Goal: Navigation & Orientation: Understand site structure

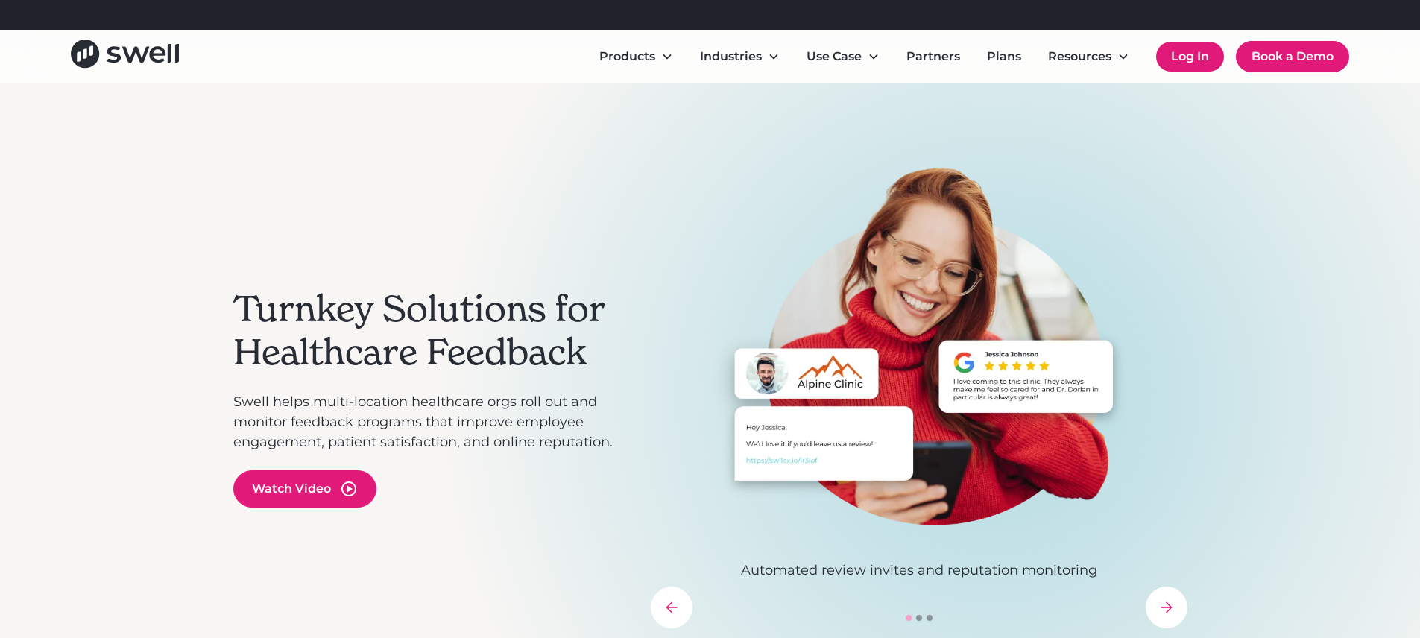
click at [1192, 63] on link "Log In" at bounding box center [1190, 57] width 68 height 30
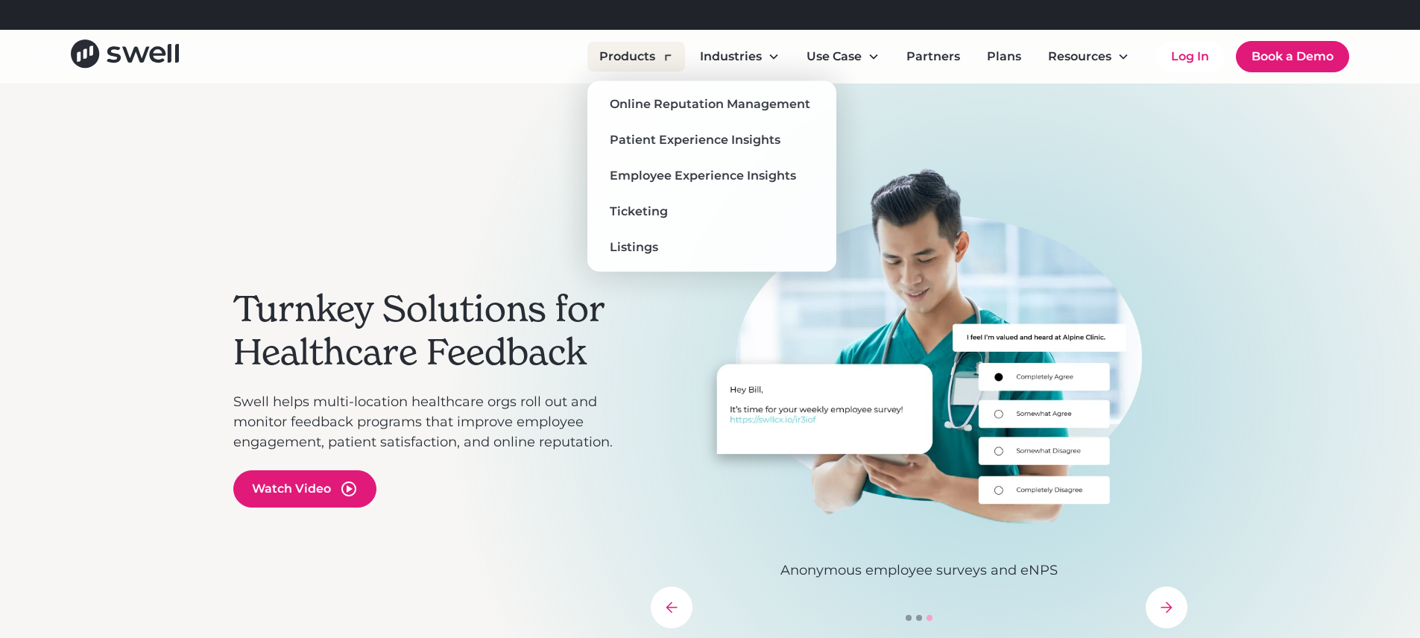
click at [642, 60] on div "Products" at bounding box center [627, 57] width 56 height 18
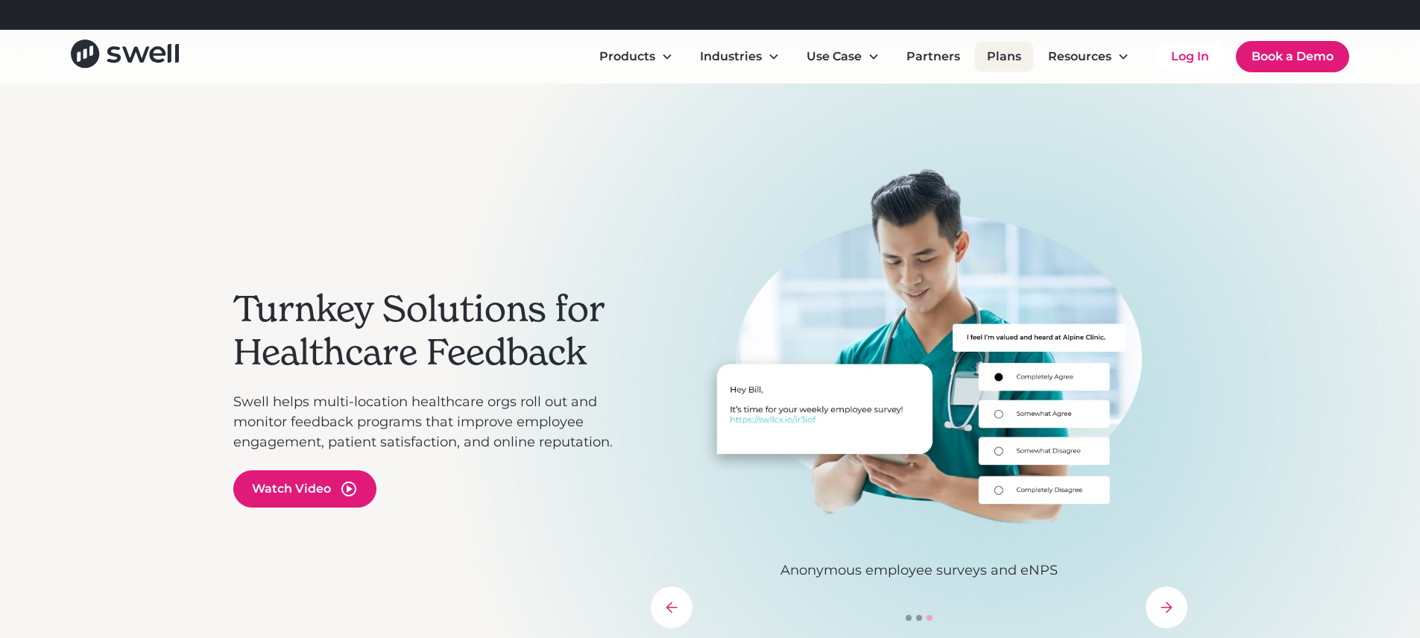
click at [993, 60] on link "Plans" at bounding box center [1004, 57] width 58 height 30
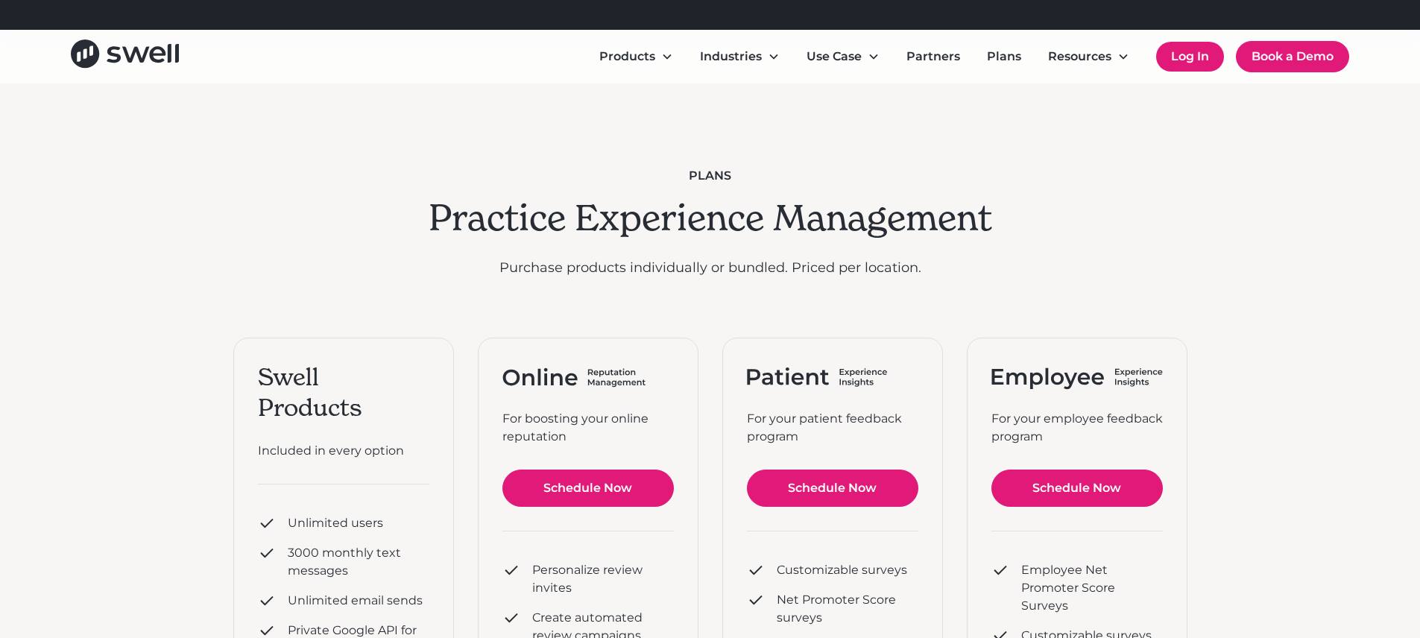
click at [1183, 58] on link "Log In" at bounding box center [1190, 57] width 68 height 30
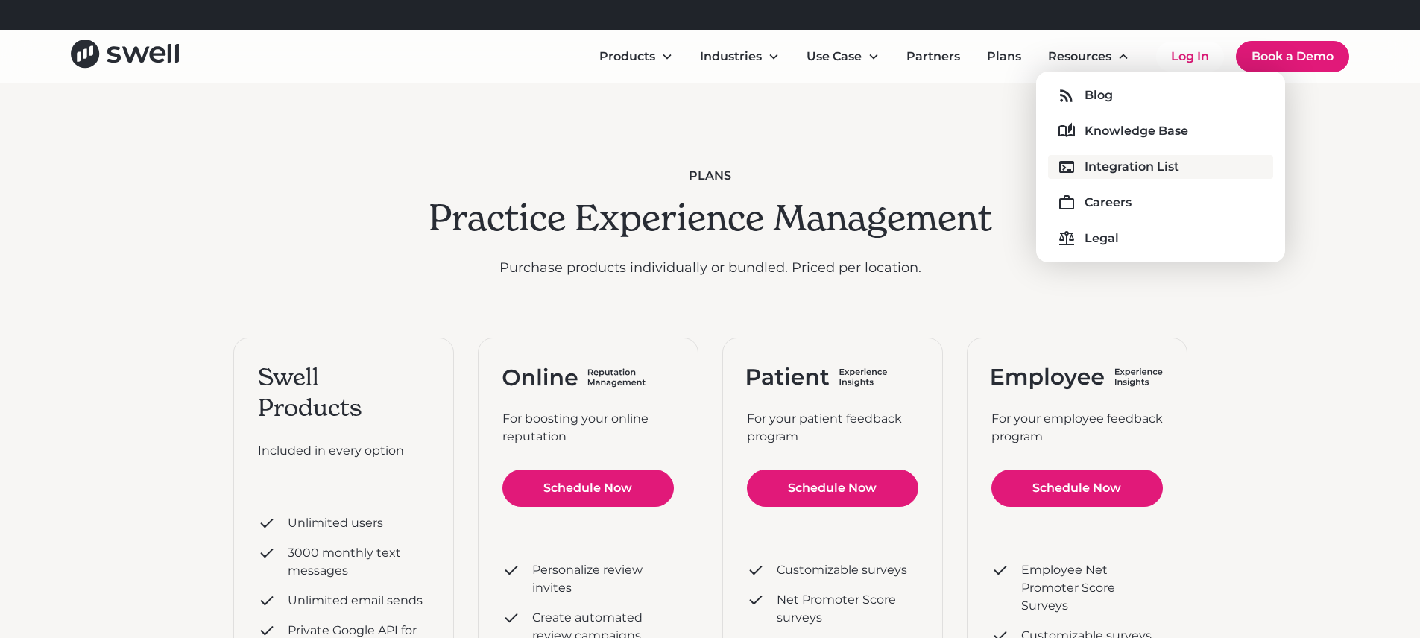
click at [1113, 165] on div "Integration List" at bounding box center [1131, 167] width 95 height 18
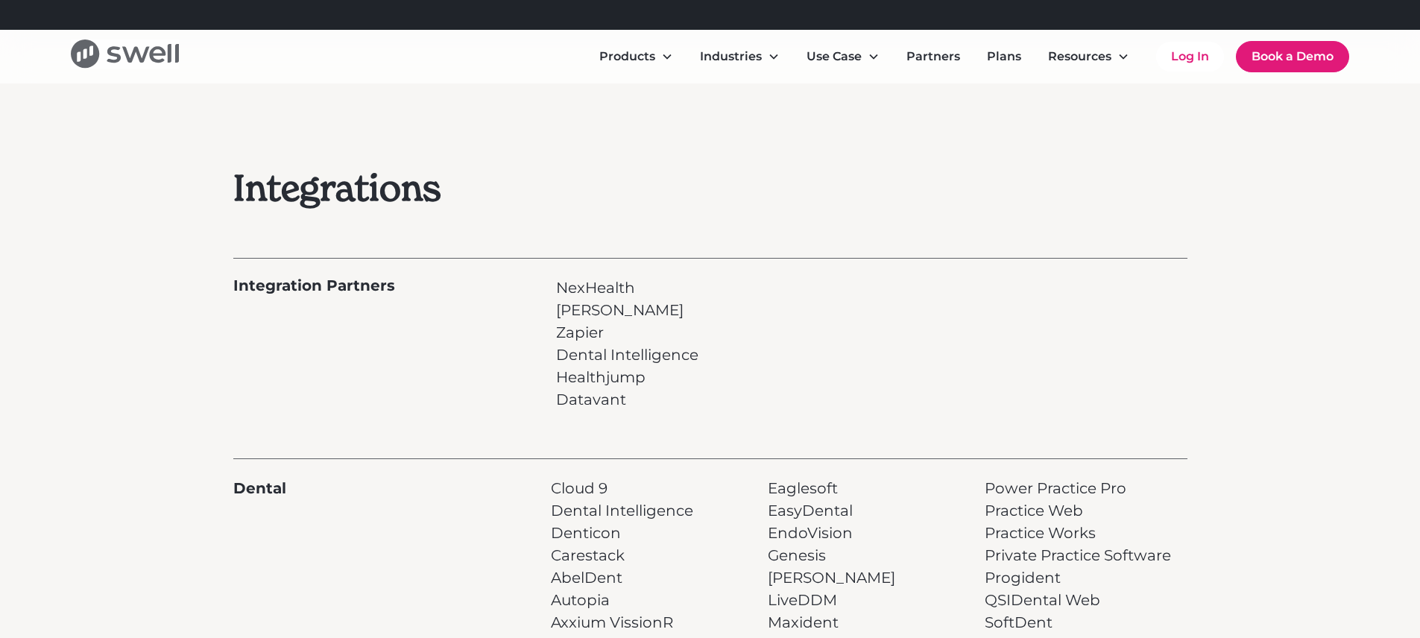
click at [128, 57] on icon "home" at bounding box center [135, 55] width 27 height 16
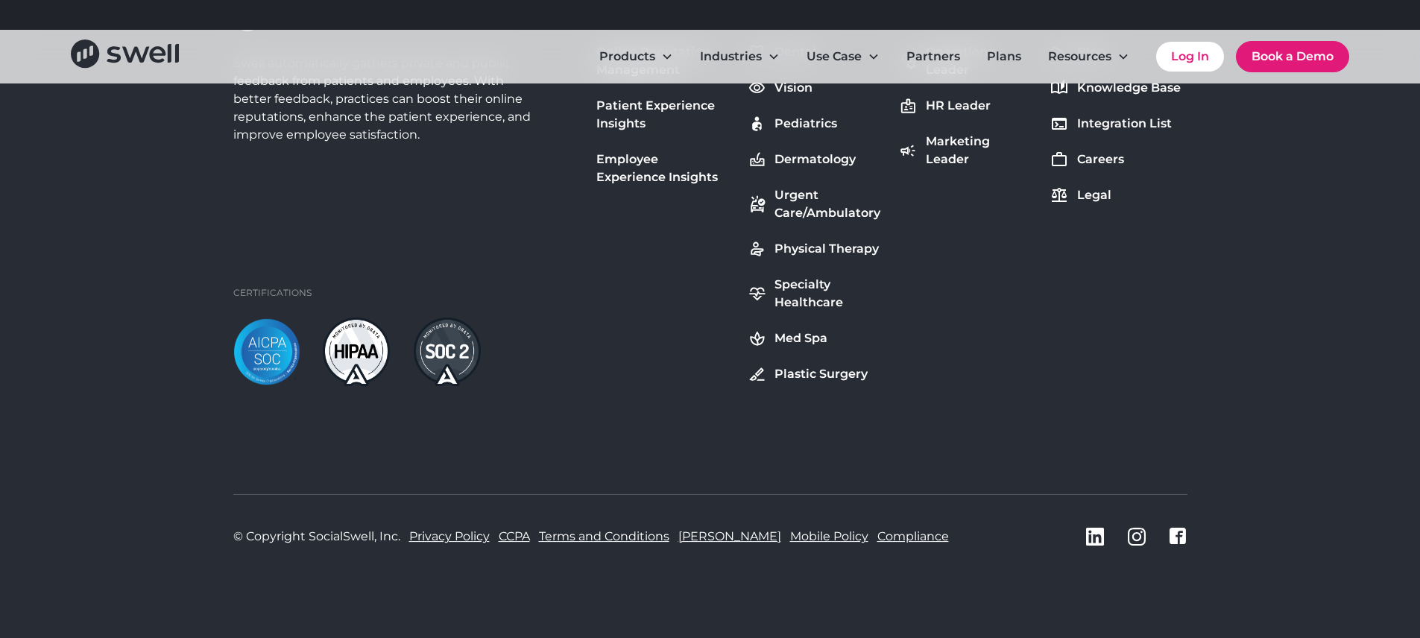
scroll to position [5611, 0]
click at [1028, 262] on div "Swell automatically gathers private and public feedback from patients and emplo…" at bounding box center [710, 194] width 954 height 383
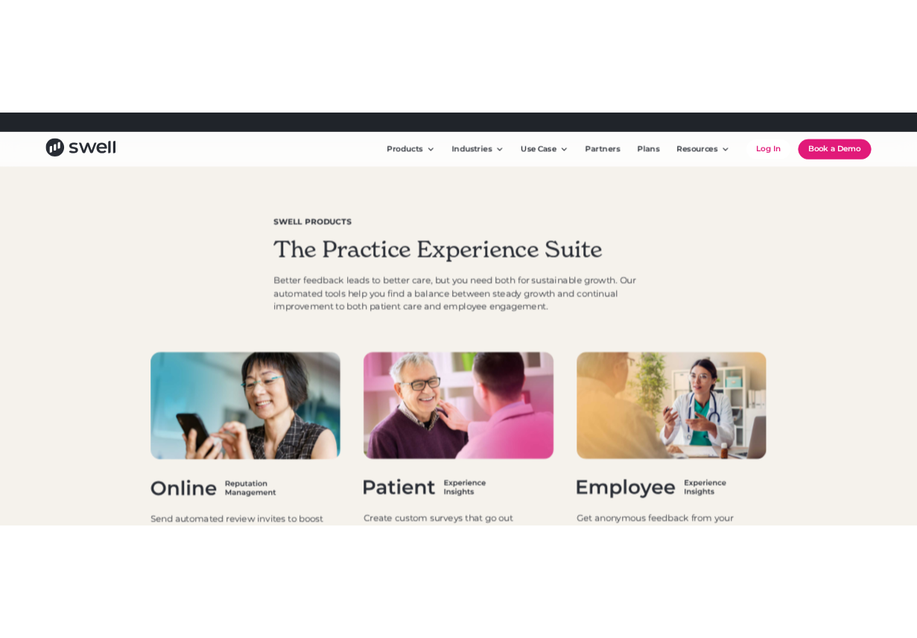
scroll to position [4399, 0]
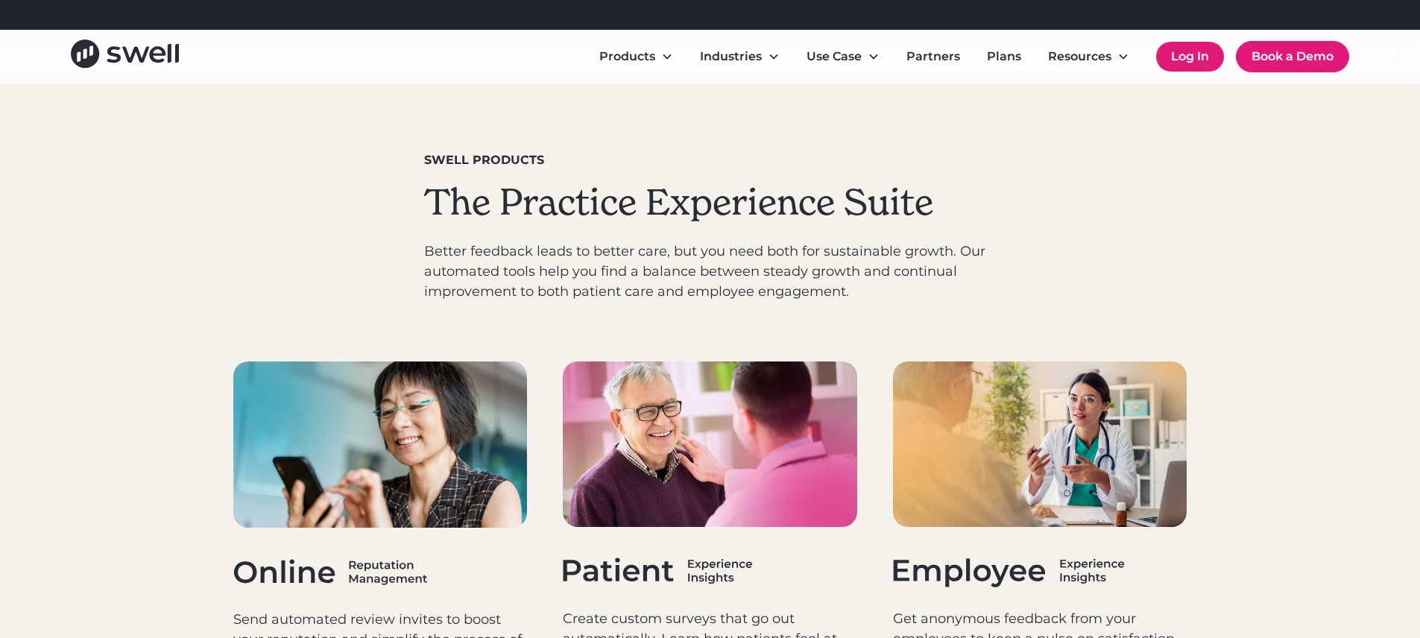
click at [1190, 53] on link "Log In" at bounding box center [1190, 57] width 68 height 30
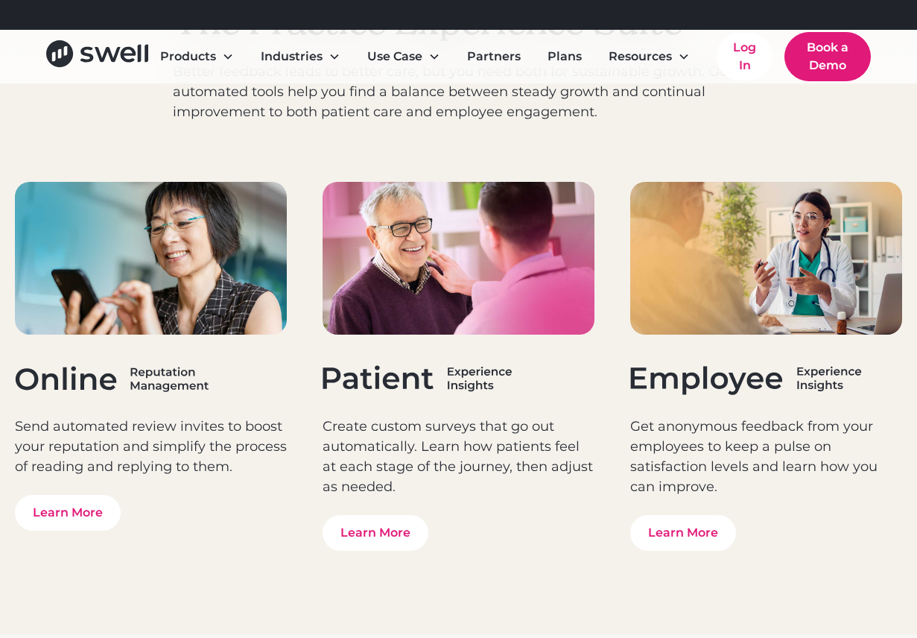
scroll to position [4410, 0]
